Goal: Information Seeking & Learning: Find specific fact

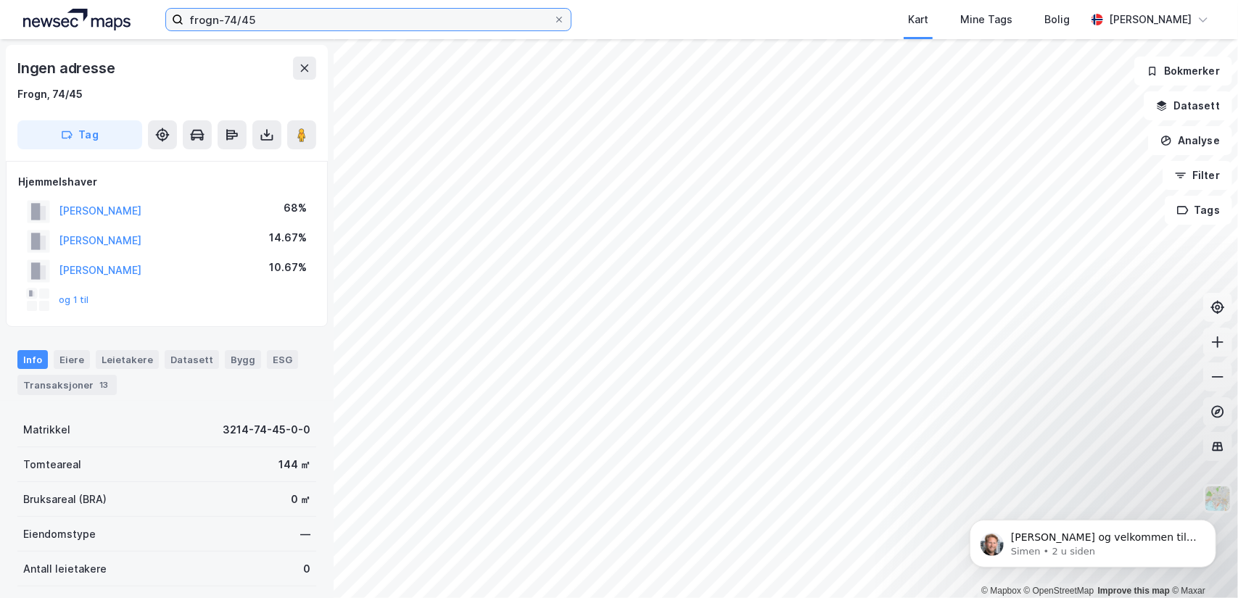
click at [276, 25] on input "frogn-74/45" at bounding box center [369, 20] width 370 height 22
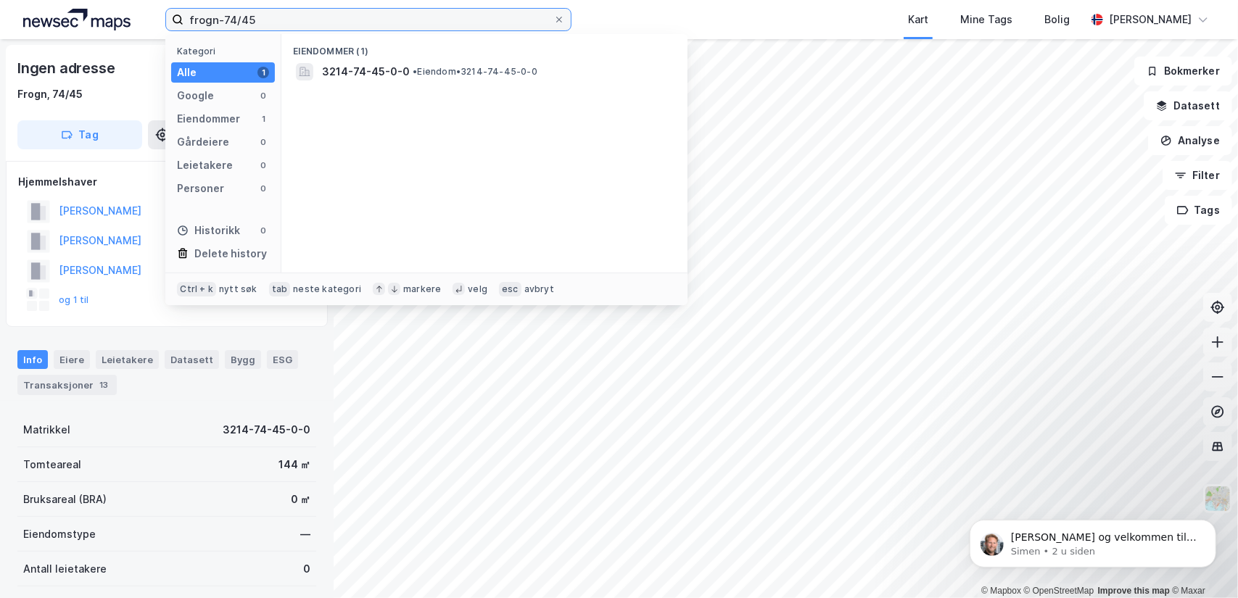
drag, startPoint x: 276, startPoint y: 25, endPoint x: 187, endPoint y: 15, distance: 89.2
click at [187, 15] on input "frogn-74/45" at bounding box center [369, 20] width 370 height 22
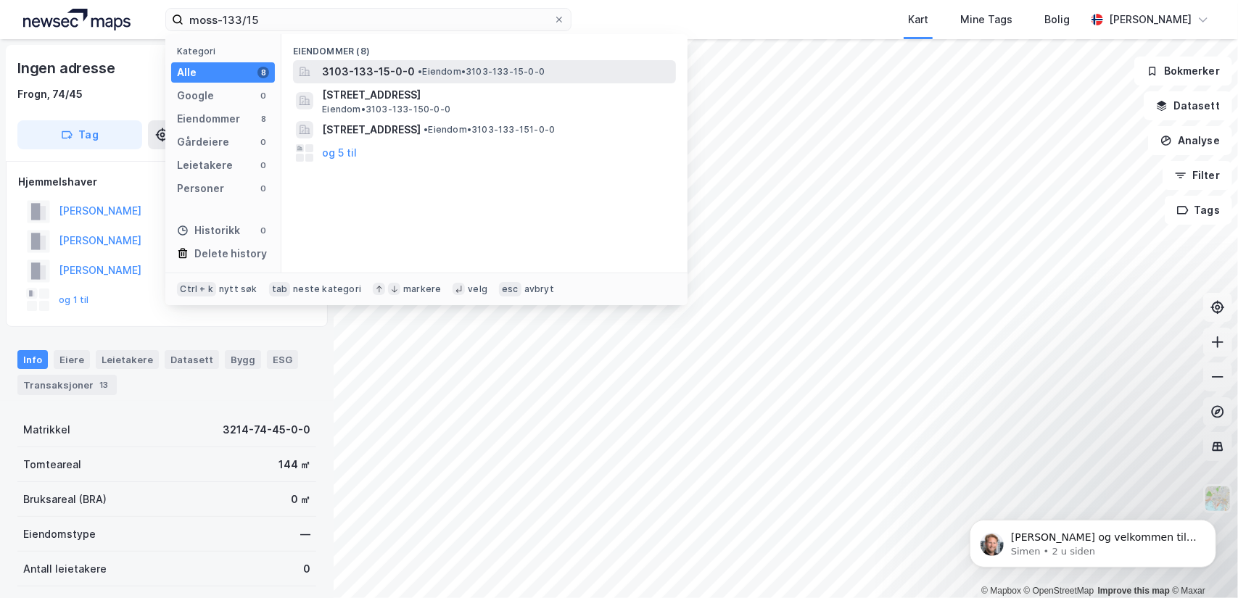
click at [375, 73] on span "3103-133-15-0-0" at bounding box center [368, 71] width 93 height 17
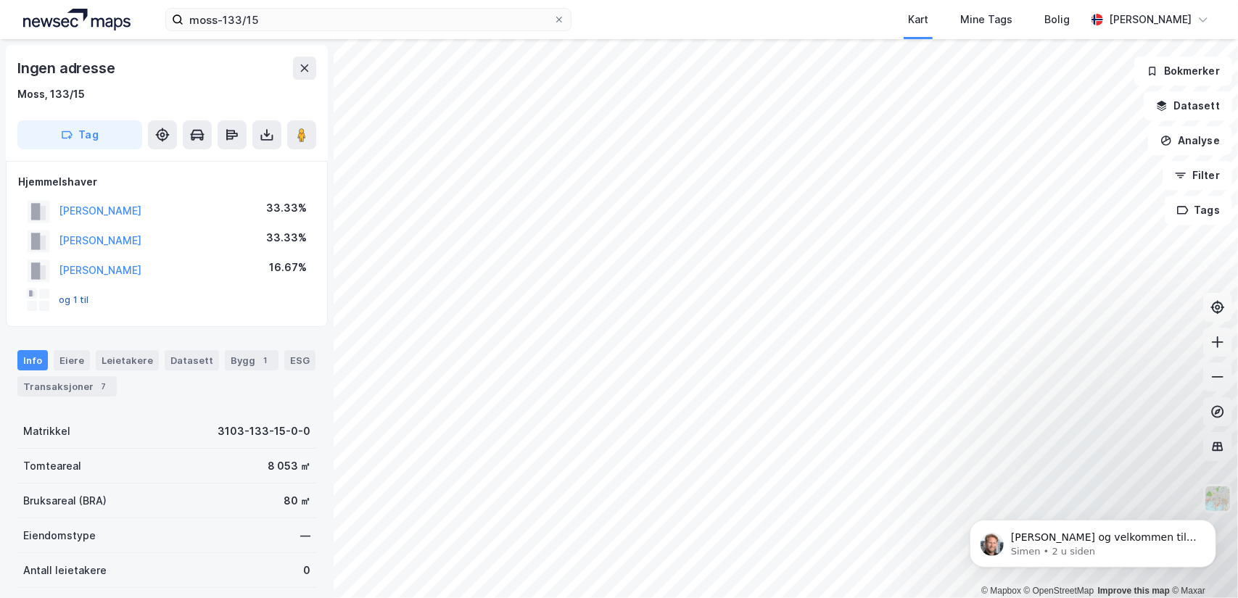
click at [0, 0] on button "og 1 til" at bounding box center [0, 0] width 0 height 0
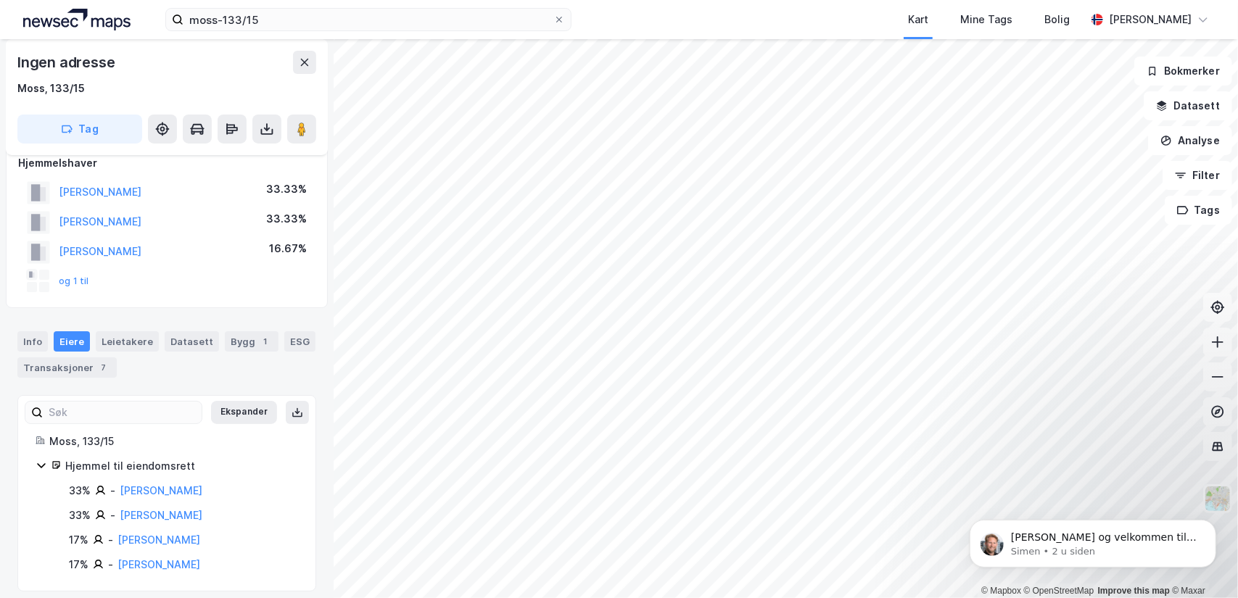
scroll to position [28, 0]
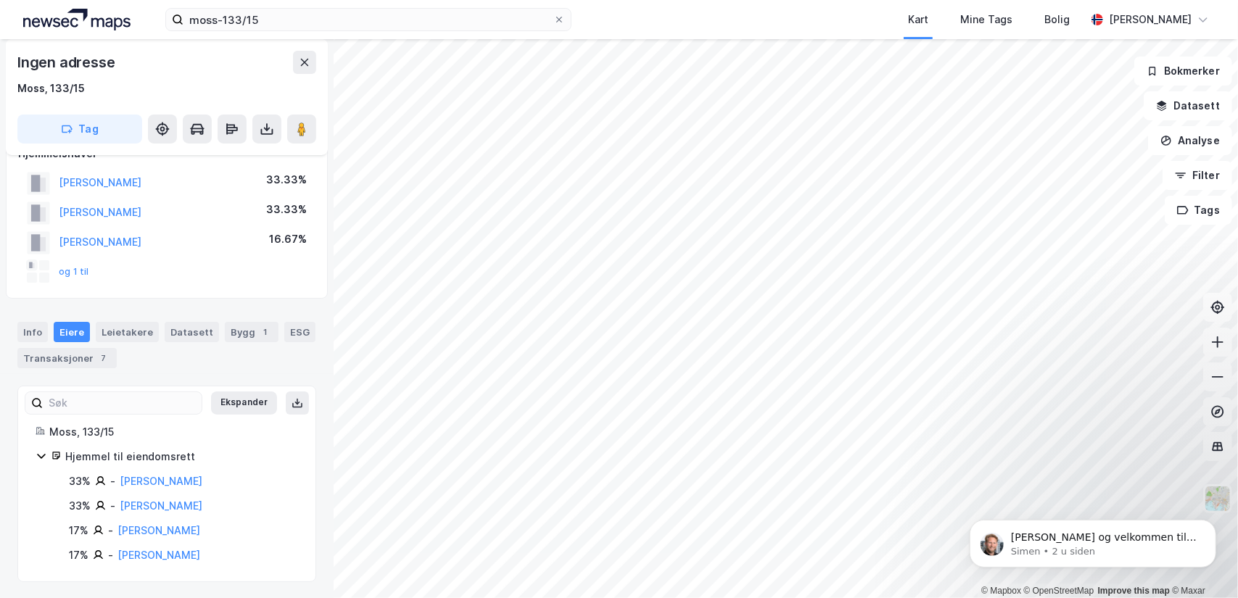
drag, startPoint x: 210, startPoint y: 553, endPoint x: 67, endPoint y: 481, distance: 159.6
click at [67, 481] on div "33% - [PERSON_NAME] 33% - [PERSON_NAME] 17% - [PERSON_NAME] 17% - [PERSON_NAME]" at bounding box center [175, 518] width 245 height 91
copy div "33% - [PERSON_NAME] 33% - [PERSON_NAME] 17% - [PERSON_NAME] 17% - [PERSON_NAME]"
click at [293, 22] on input "moss-133/15" at bounding box center [369, 20] width 370 height 22
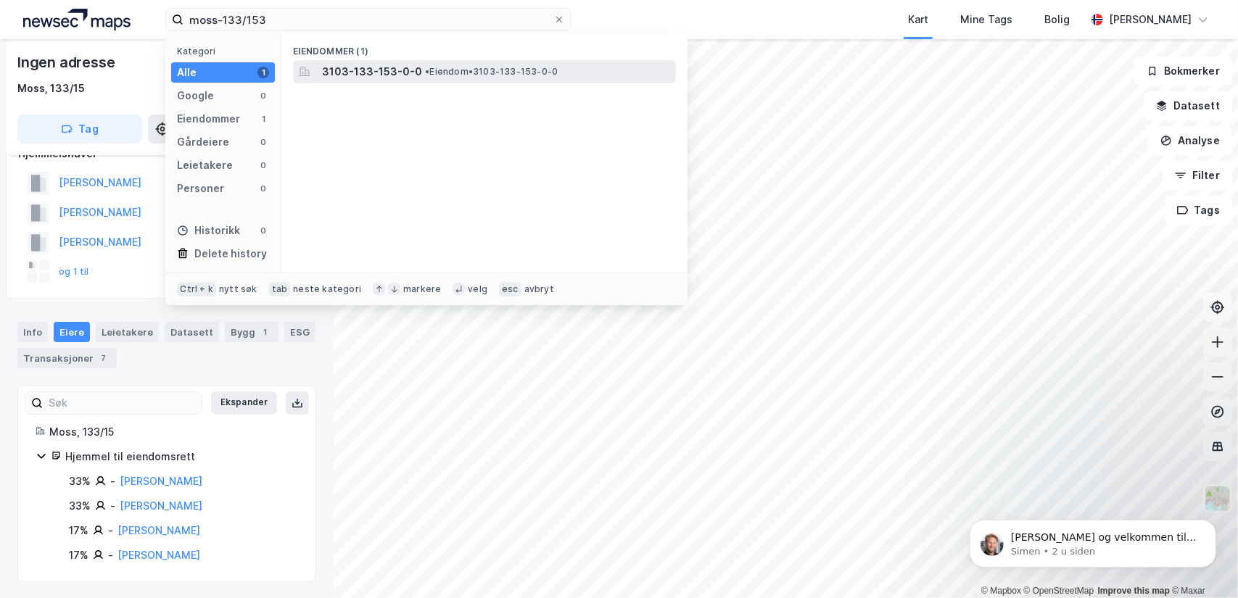
click at [382, 72] on span "3103-133-153-0-0" at bounding box center [372, 71] width 100 height 17
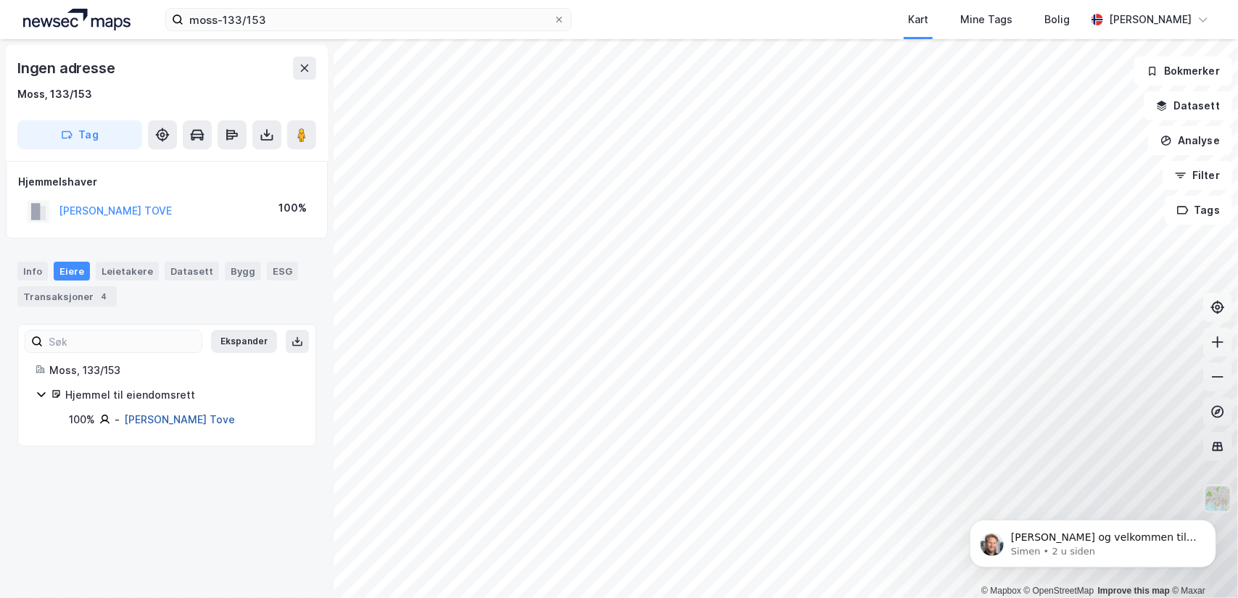
click at [161, 419] on link "[PERSON_NAME] Tove" at bounding box center [179, 419] width 111 height 12
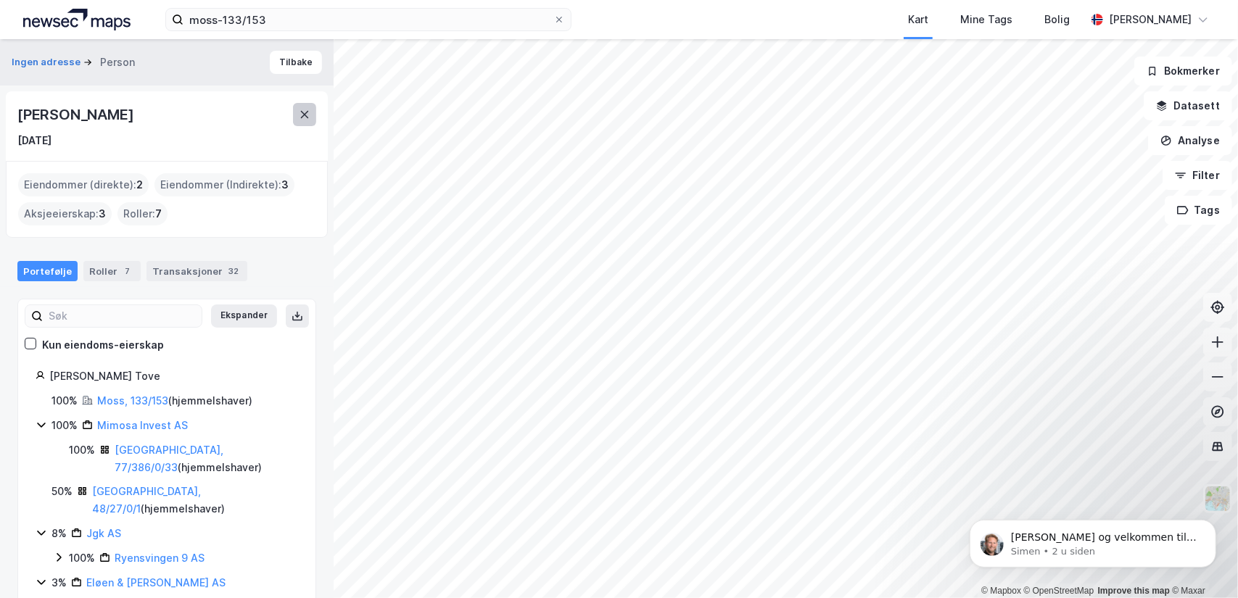
click at [306, 107] on button at bounding box center [304, 114] width 23 height 23
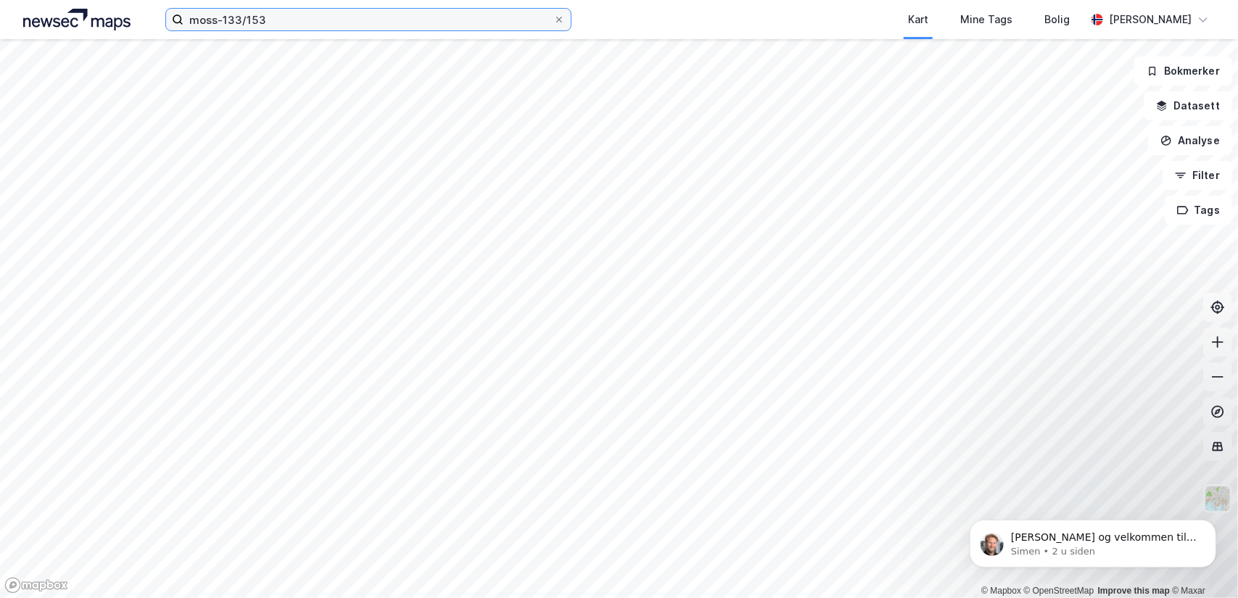
click at [297, 21] on input "moss-133/153" at bounding box center [369, 20] width 370 height 22
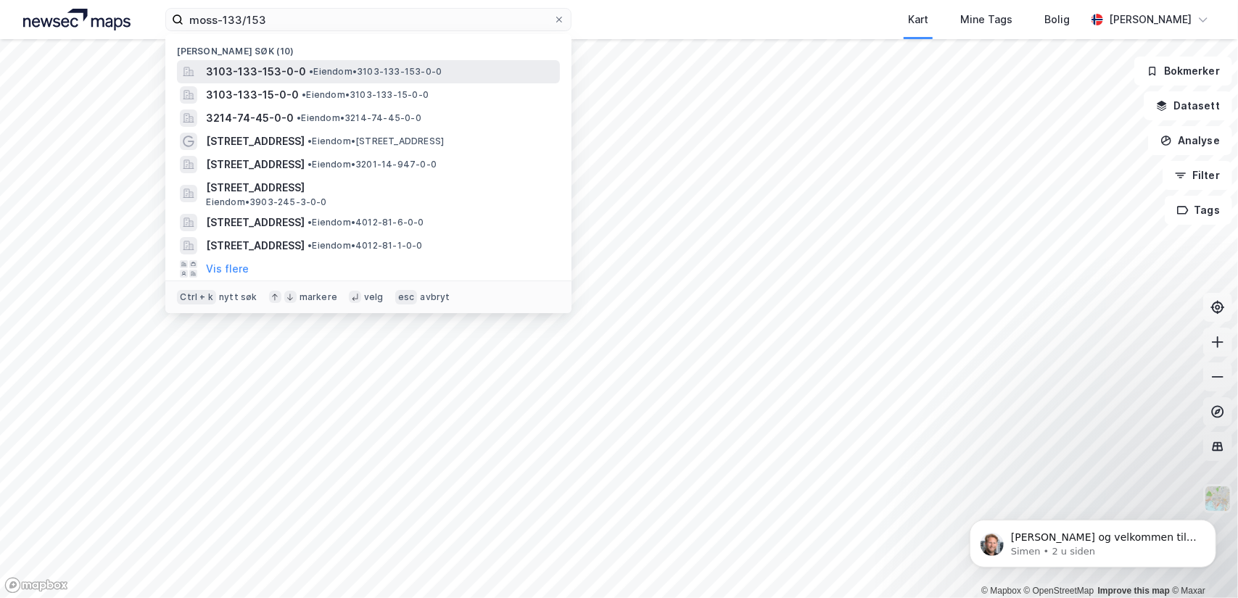
click at [251, 64] on span "3103-133-153-0-0" at bounding box center [256, 71] width 100 height 17
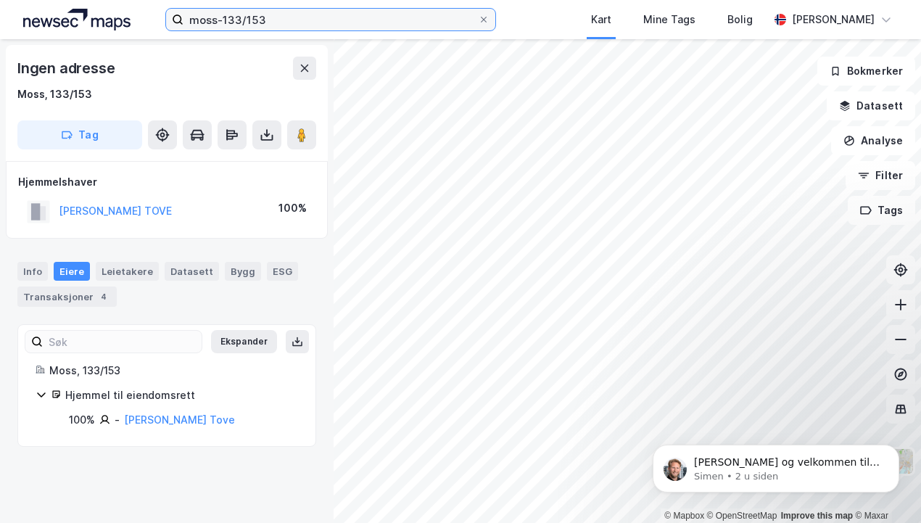
click at [266, 19] on input "moss-133/153" at bounding box center [331, 20] width 295 height 22
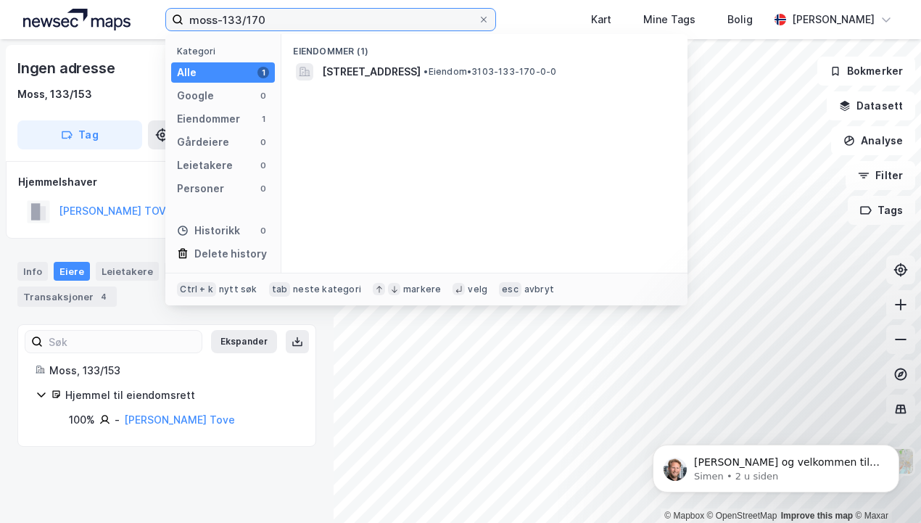
type input "moss-133/170"
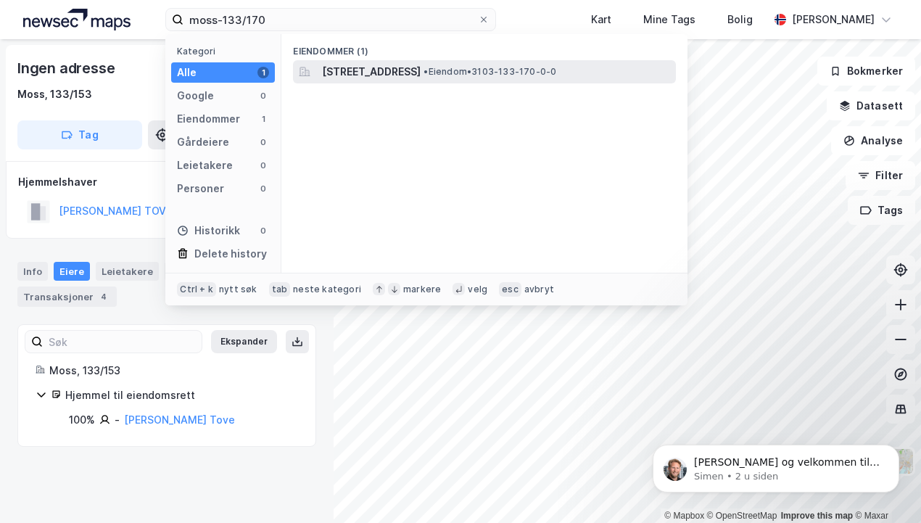
click at [398, 62] on div "[STREET_ADDRESS] • Eiendom • 3103-133-170-0-0" at bounding box center [484, 71] width 383 height 23
